Goal: Information Seeking & Learning: Understand process/instructions

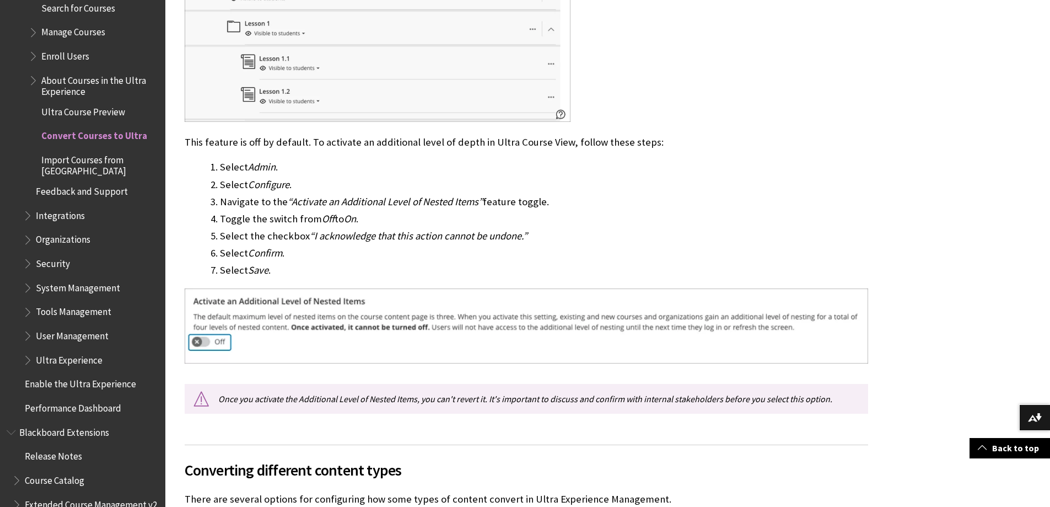
scroll to position [1266, 0]
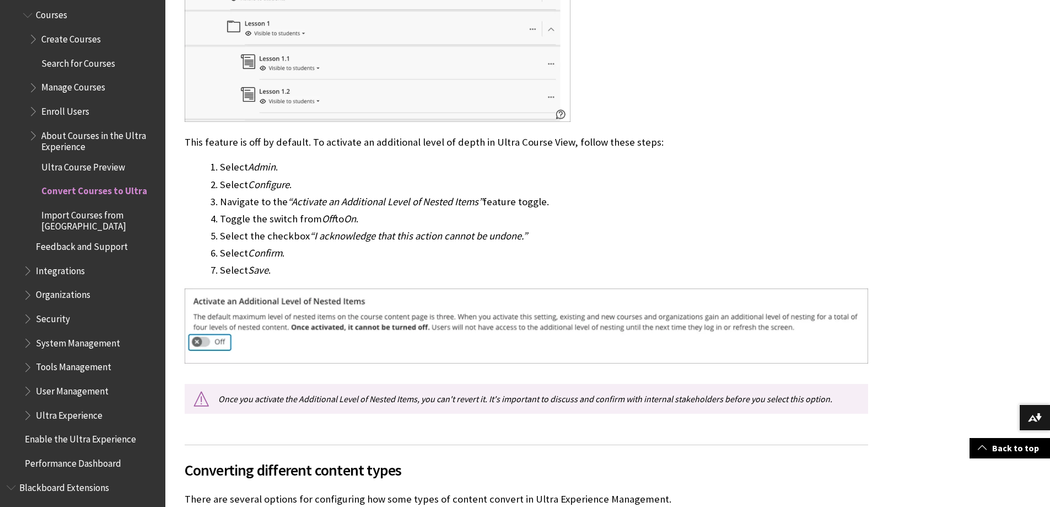
click at [103, 194] on span "Convert Courses to Ultra" at bounding box center [94, 189] width 106 height 15
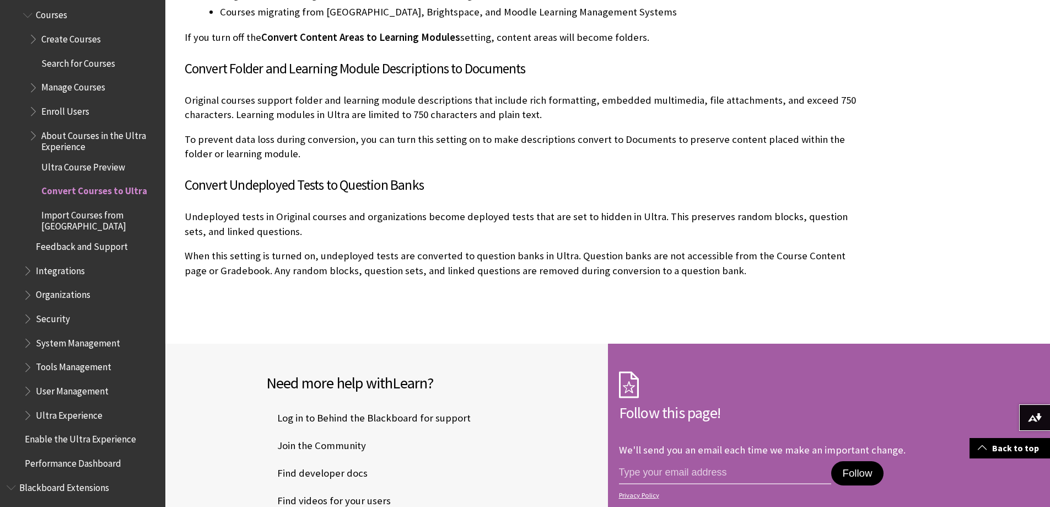
scroll to position [3181, 0]
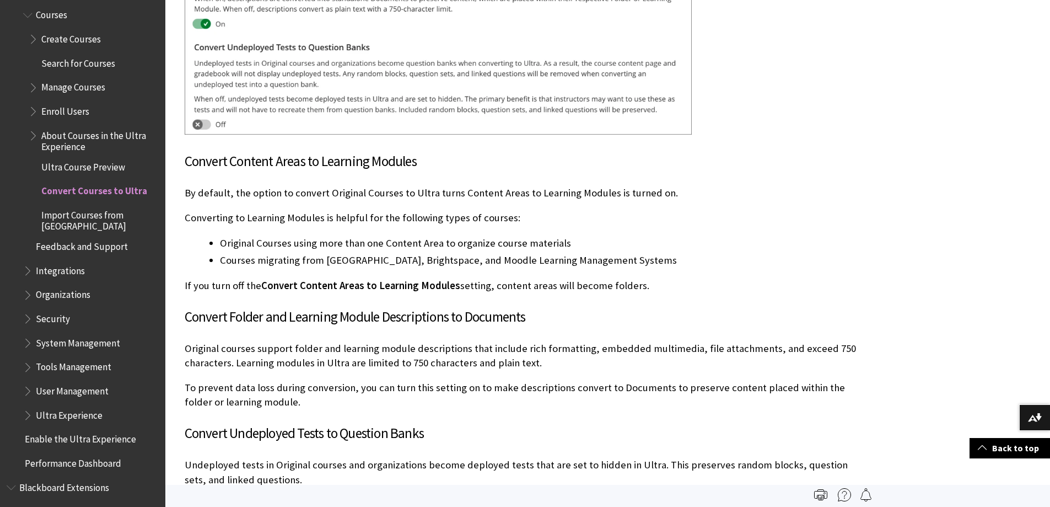
click at [67, 136] on span "About Courses in the Ultra Experience" at bounding box center [99, 139] width 116 height 26
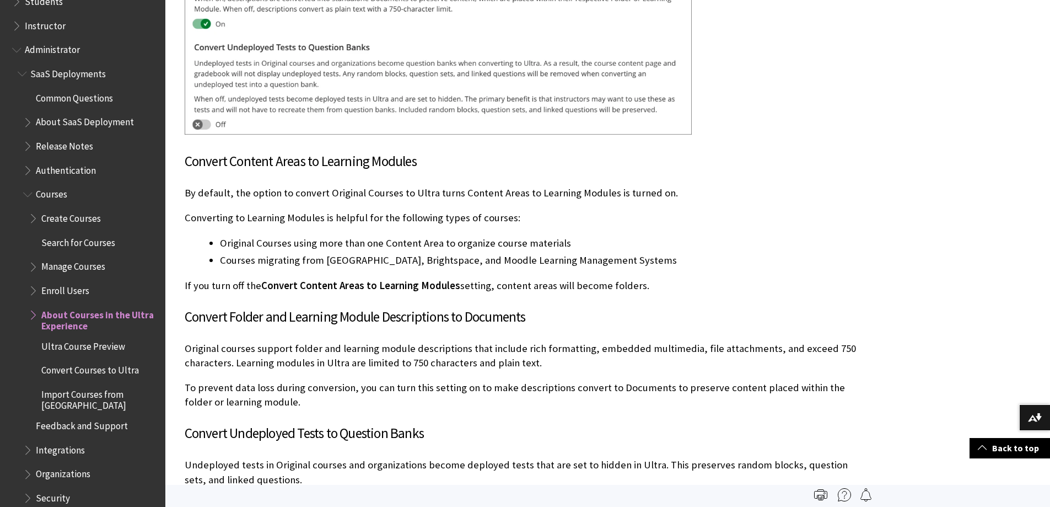
scroll to position [1073, 0]
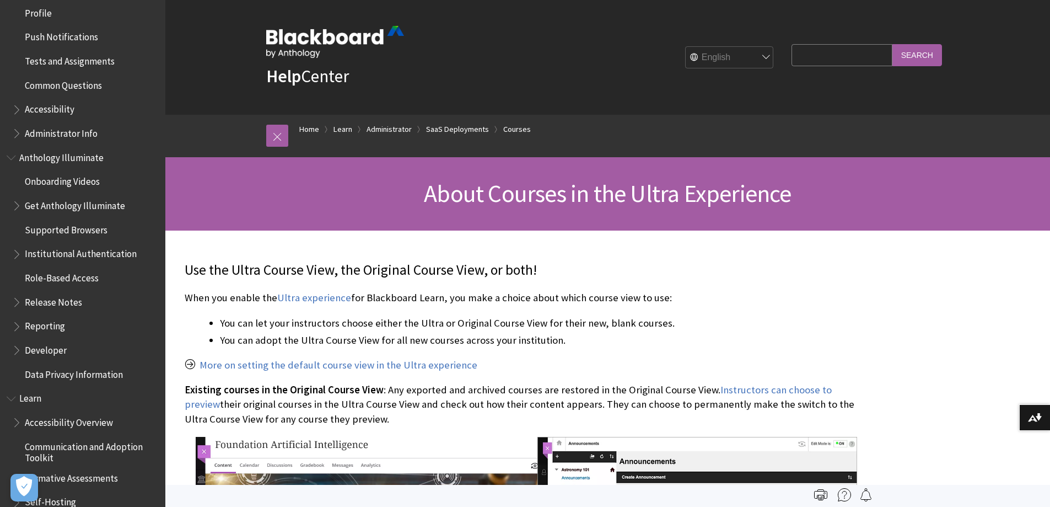
click at [821, 42] on fieldset "Search Query Search" at bounding box center [867, 57] width 163 height 33
click at [838, 54] on input "Search Query" at bounding box center [842, 55] width 100 height 22
click at [866, 50] on input "convert" at bounding box center [842, 55] width 100 height 22
type input "convert ultra site view"
click at [893, 44] on input "Search" at bounding box center [918, 55] width 50 height 22
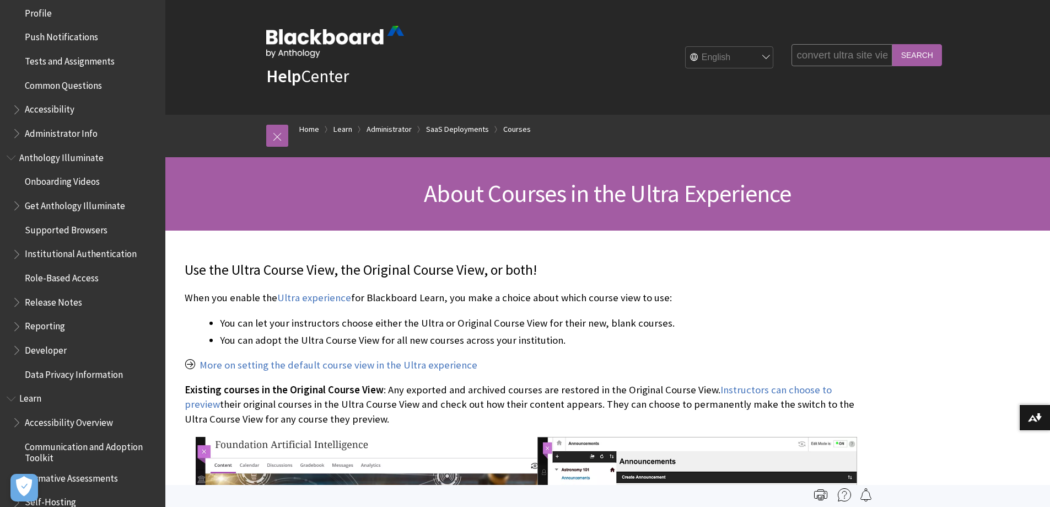
click at [904, 53] on input "Search" at bounding box center [918, 55] width 50 height 22
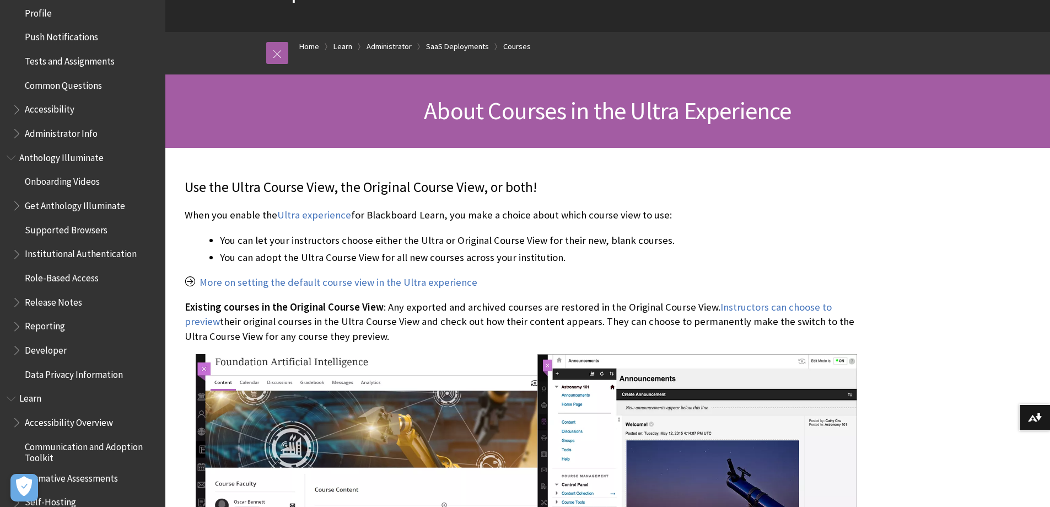
scroll to position [124, 0]
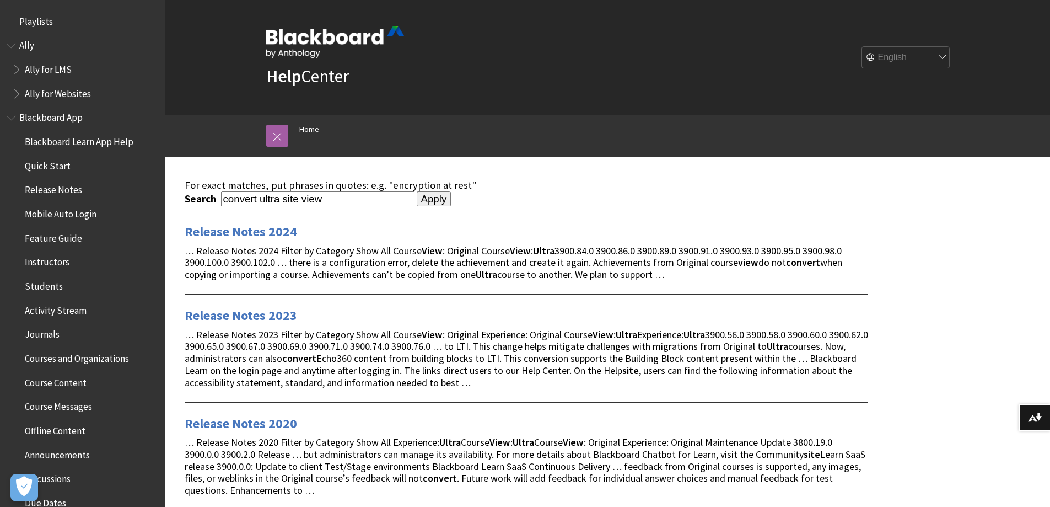
drag, startPoint x: 300, startPoint y: 200, endPoint x: 285, endPoint y: 200, distance: 15.4
click at [285, 200] on input "convert ultra site view" at bounding box center [318, 198] width 194 height 15
type input "convert ultra course view"
click at [421, 203] on input "Apply" at bounding box center [434, 198] width 35 height 15
click at [427, 200] on input "Apply" at bounding box center [434, 198] width 35 height 15
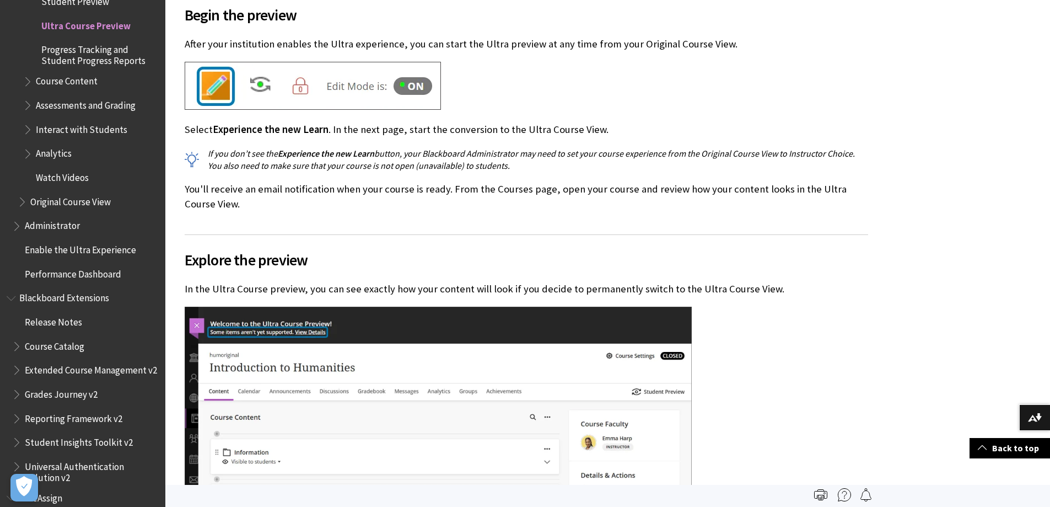
scroll to position [1296, 0]
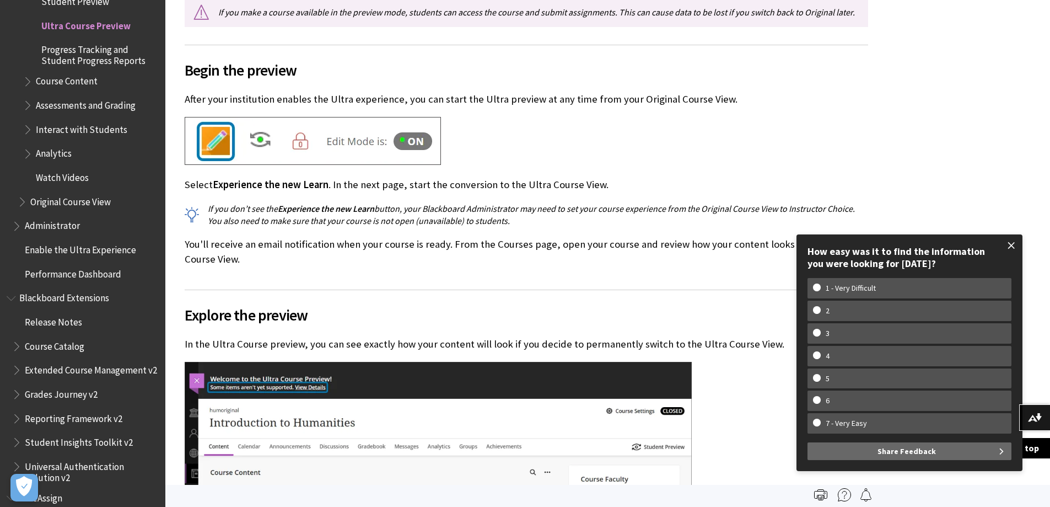
click at [1009, 245] on span at bounding box center [1011, 245] width 23 height 23
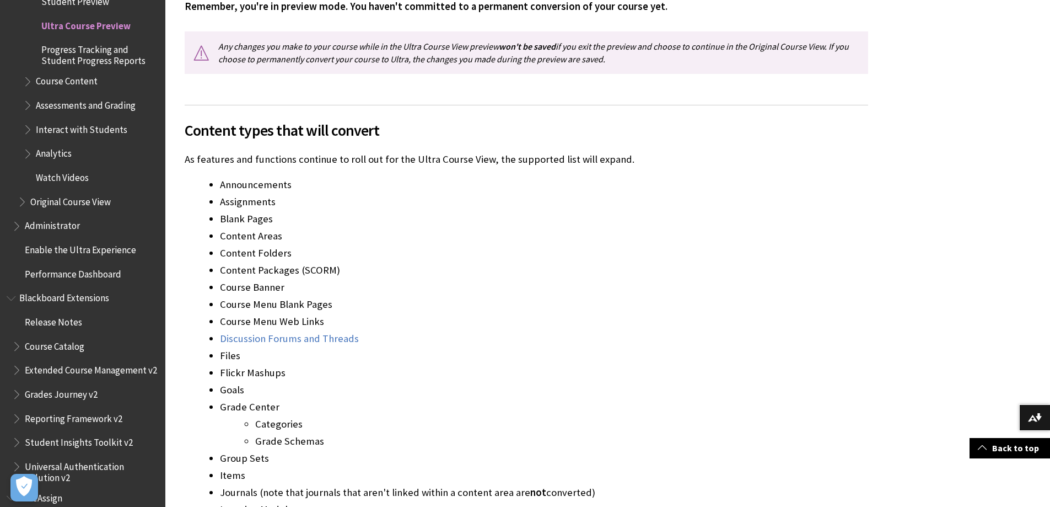
scroll to position [2854, 0]
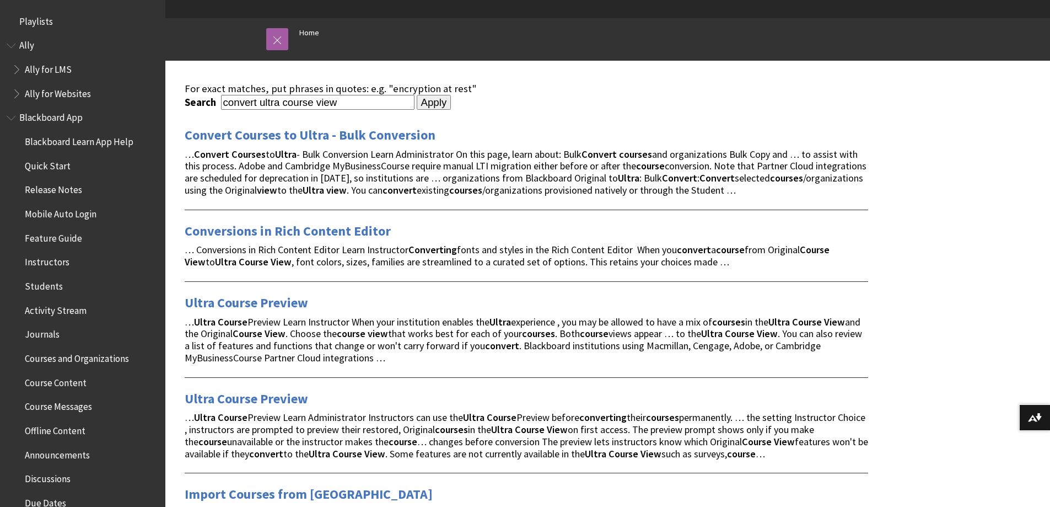
scroll to position [110, 0]
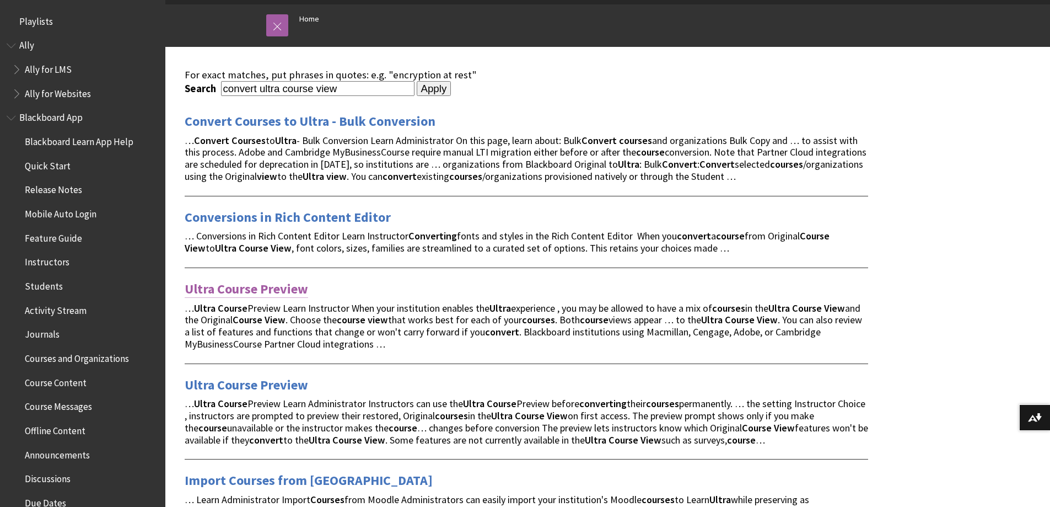
click at [269, 285] on link "Ultra Course Preview" at bounding box center [247, 289] width 124 height 18
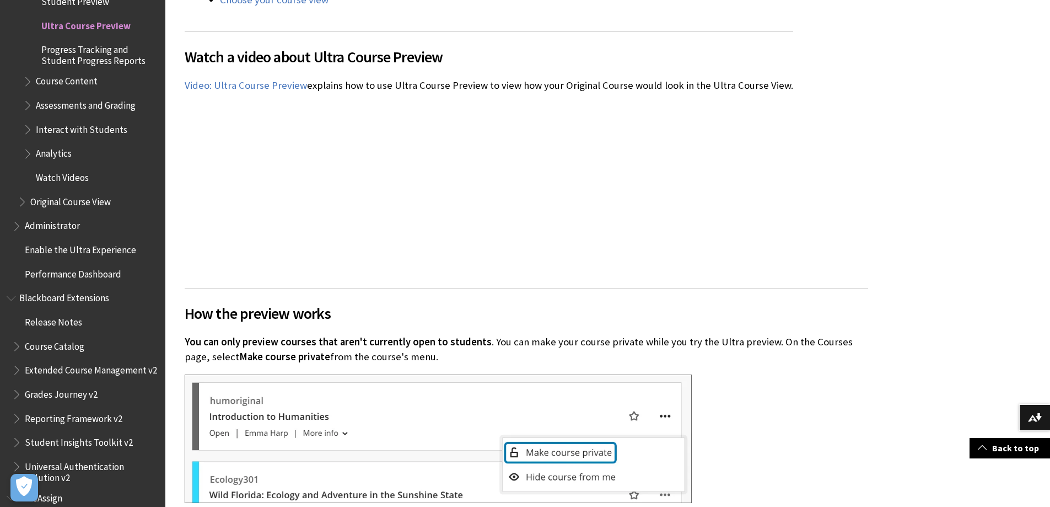
scroll to position [607, 0]
